Goal: Task Accomplishment & Management: Manage account settings

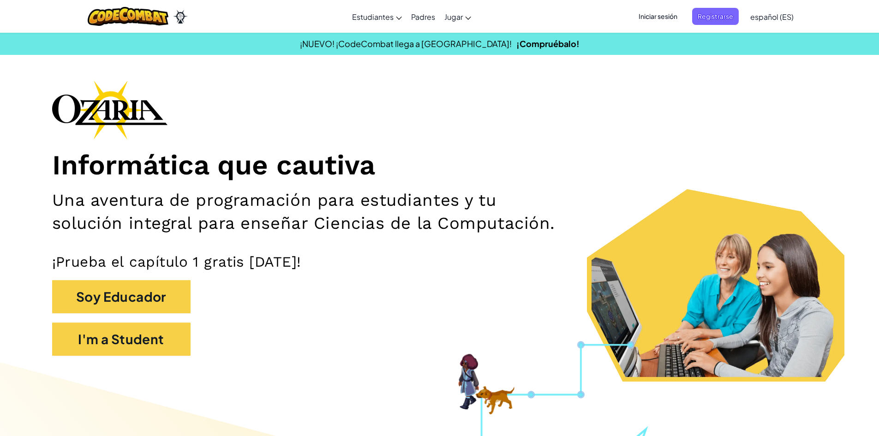
click at [676, 16] on span "Iniciar sesión" at bounding box center [658, 16] width 50 height 17
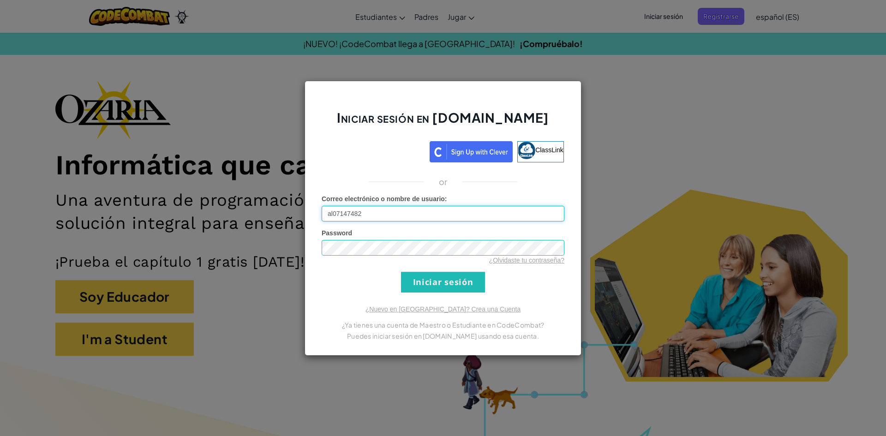
click at [401, 272] on input "Iniciar sesión" at bounding box center [443, 282] width 84 height 21
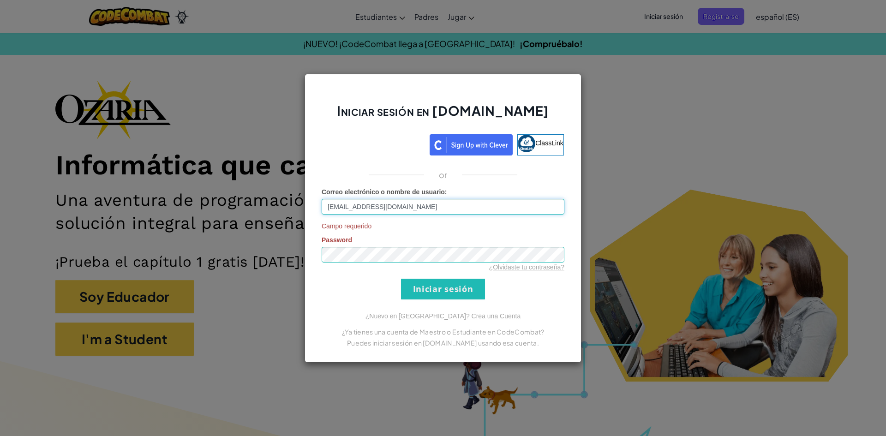
drag, startPoint x: 413, startPoint y: 207, endPoint x: 410, endPoint y: 212, distance: 6.0
click at [410, 212] on input "[EMAIL_ADDRESS][DOMAIN_NAME]" at bounding box center [443, 207] width 243 height 16
drag, startPoint x: 410, startPoint y: 208, endPoint x: 399, endPoint y: 213, distance: 11.8
click at [399, 213] on input "[EMAIL_ADDRESS][DOMAIN_NAME]" at bounding box center [443, 207] width 243 height 16
type input "[EMAIL_ADDRESS][DOMAIN_NAME]"
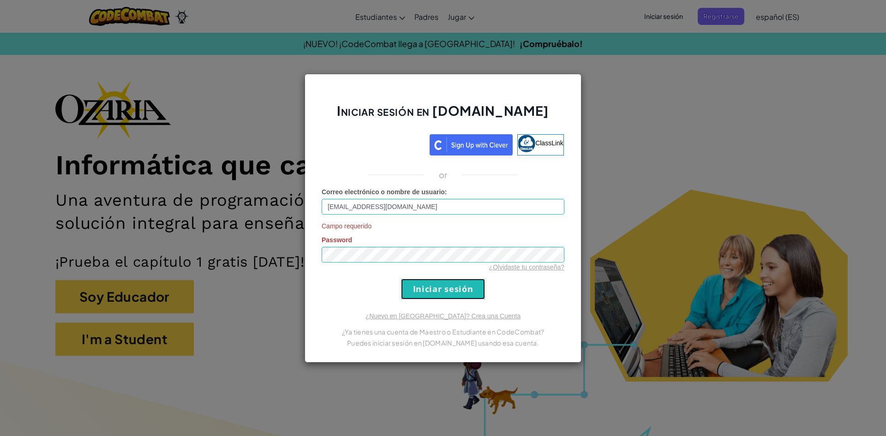
click at [431, 290] on input "Iniciar sesión" at bounding box center [443, 289] width 84 height 21
